Goal: Information Seeking & Learning: Learn about a topic

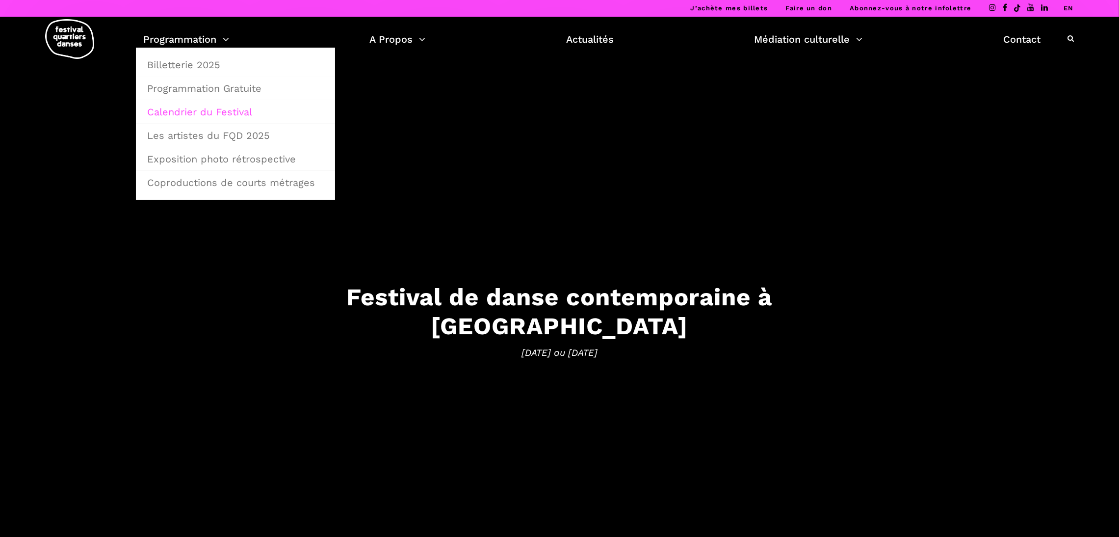
click at [205, 117] on link "Calendrier du Festival" at bounding box center [235, 112] width 188 height 23
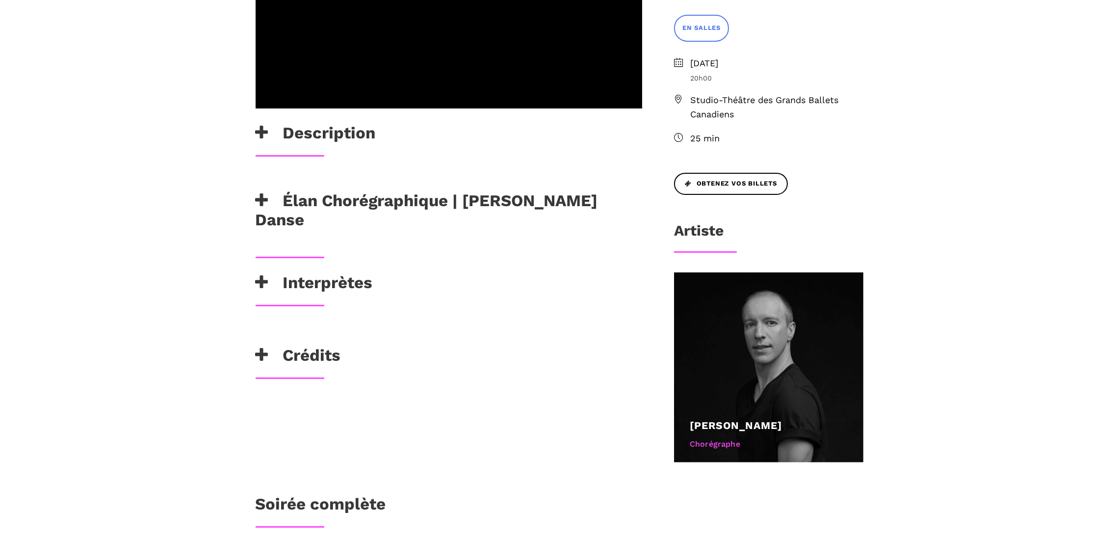
scroll to position [388, 0]
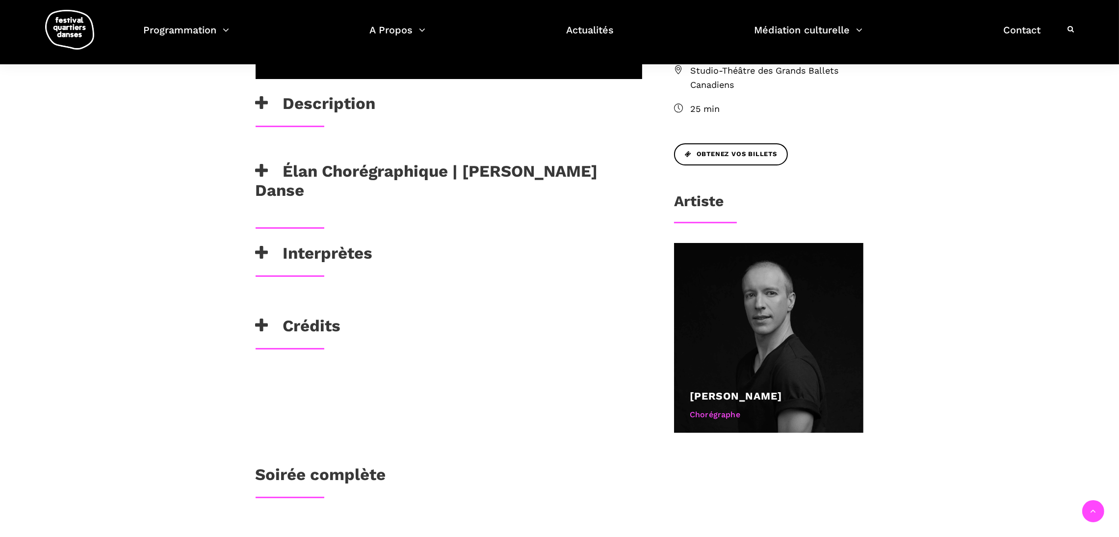
click at [447, 161] on h3 "Élan Chorégraphique | Skeels Danse" at bounding box center [449, 180] width 387 height 39
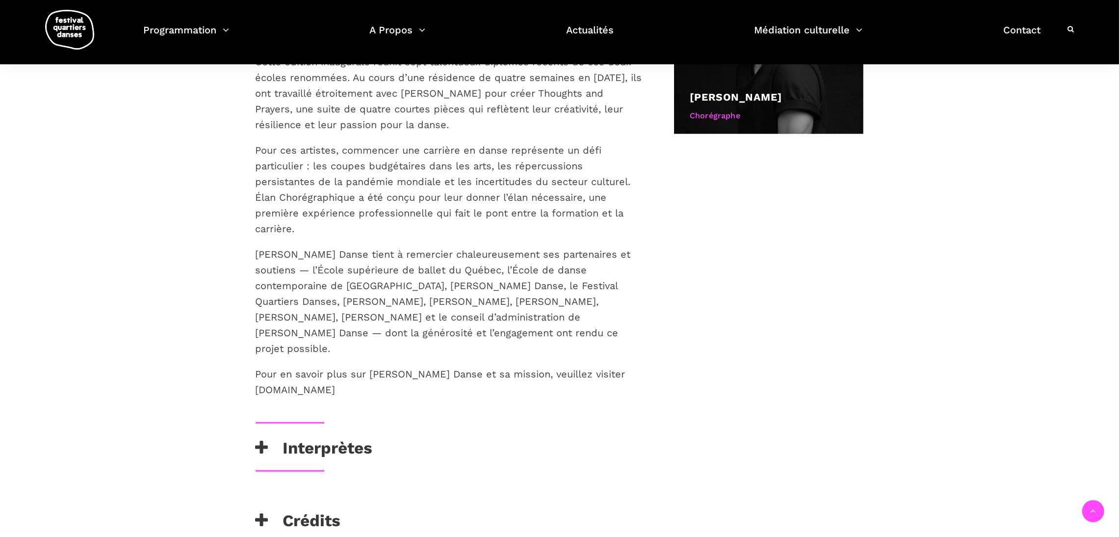
scroll to position [689, 0]
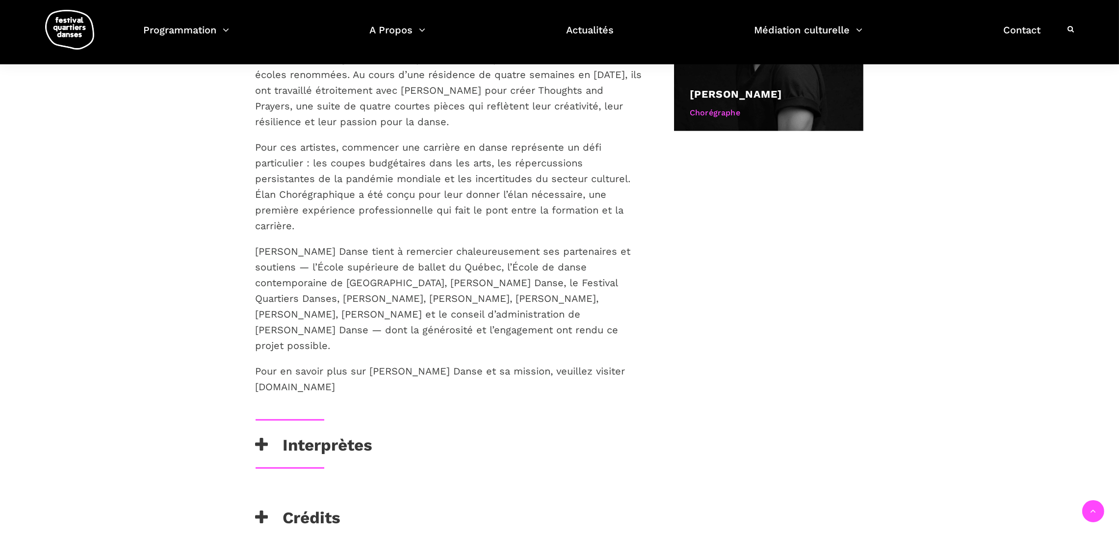
click at [335, 363] on p "Pour en savoir plus sur Skeels Danse et sa mission, veuillez visiter www.skeels…" at bounding box center [449, 378] width 387 height 31
click at [399, 363] on p "Pour en savoir plus sur Skeels Danse et sa mission, veuillez visiter www.skeels…" at bounding box center [449, 378] width 387 height 31
click at [366, 363] on p "Pour en savoir plus sur Skeels Danse et sa mission, veuillez visiter www.skeels…" at bounding box center [449, 378] width 387 height 31
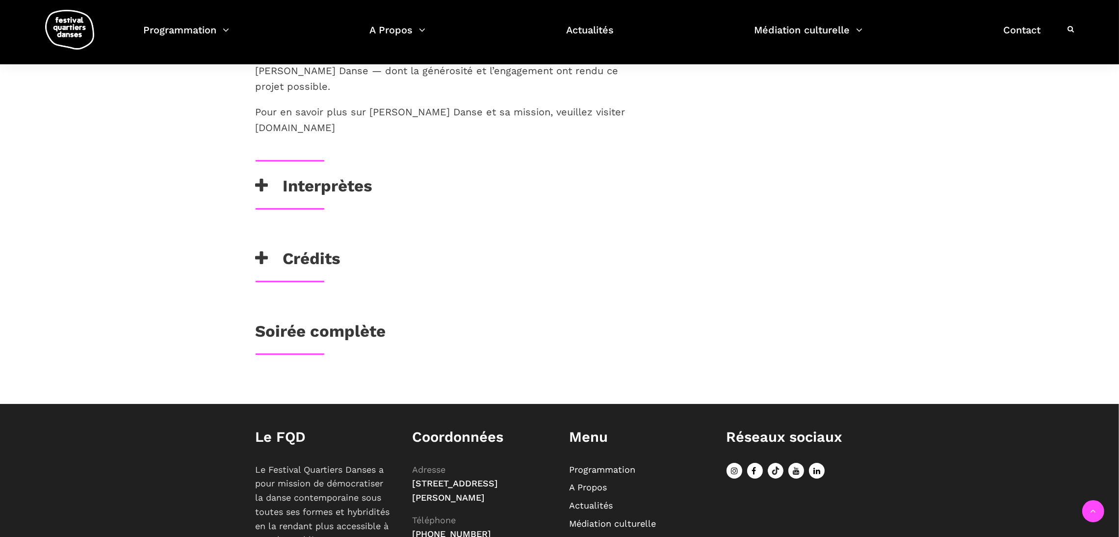
scroll to position [956, 0]
